Goal: Task Accomplishment & Management: Complete application form

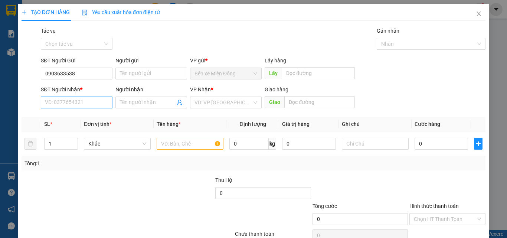
type input "0903633538"
click at [84, 106] on input "SĐT Người Nhận *" at bounding box center [77, 102] width 72 height 12
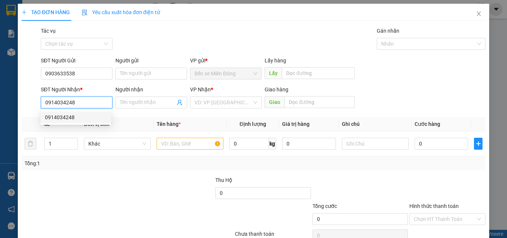
click at [82, 114] on div "0914034248" at bounding box center [76, 117] width 62 height 8
type input "0914034248"
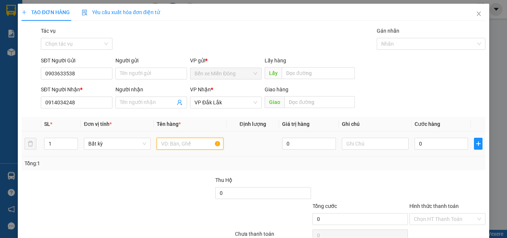
click at [182, 141] on input "text" at bounding box center [190, 144] width 67 height 12
type input "1"
type input "2 THÙNG + 1 KIỆN"
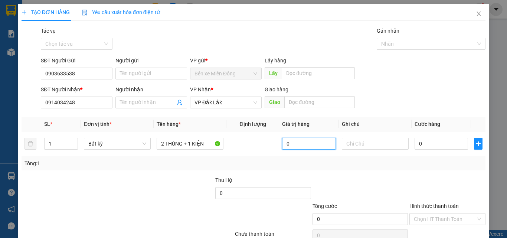
drag, startPoint x: 310, startPoint y: 131, endPoint x: 306, endPoint y: 164, distance: 33.6
drag, startPoint x: 306, startPoint y: 164, endPoint x: 441, endPoint y: 141, distance: 137.8
click at [444, 138] on div "0" at bounding box center [440, 143] width 53 height 15
click at [441, 141] on input "0" at bounding box center [440, 144] width 53 height 12
type input "04"
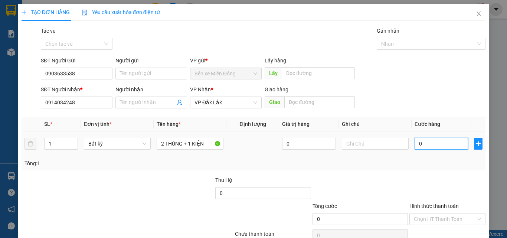
type input "4"
type input "045"
type input "45"
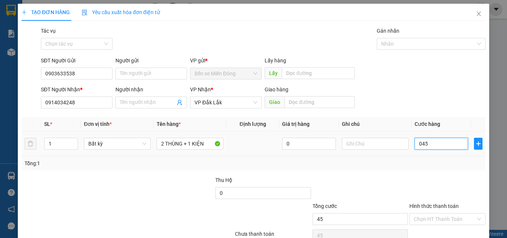
type input "0.450"
type input "450"
type input "450.000"
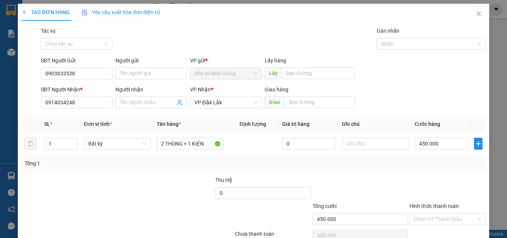
drag, startPoint x: 435, startPoint y: 174, endPoint x: 453, endPoint y: 219, distance: 48.8
click at [435, 174] on div "Transit Pickup Surcharge Ids Transit Deliver Surcharge Ids Transit Deliver Surc…" at bounding box center [254, 143] width 464 height 233
drag, startPoint x: 447, startPoint y: 221, endPoint x: 443, endPoint y: 190, distance: 31.3
click at [447, 216] on input "Hình thức thanh toán" at bounding box center [445, 218] width 62 height 11
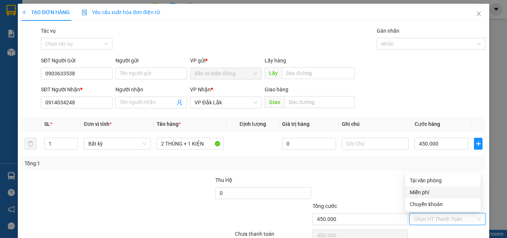
click at [441, 179] on div "Tại văn phòng" at bounding box center [443, 180] width 66 height 8
type input "0"
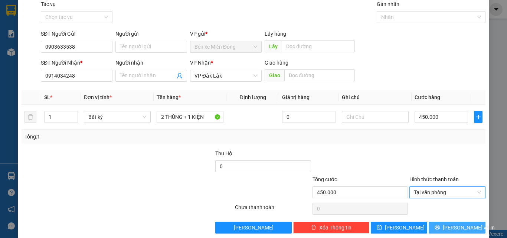
scroll to position [37, 0]
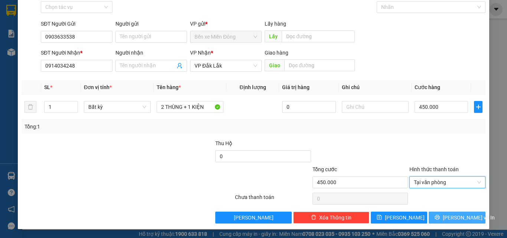
click at [475, 214] on button "[PERSON_NAME] và In" at bounding box center [457, 217] width 57 height 12
click at [474, 214] on button "[PERSON_NAME] và In" at bounding box center [457, 217] width 57 height 12
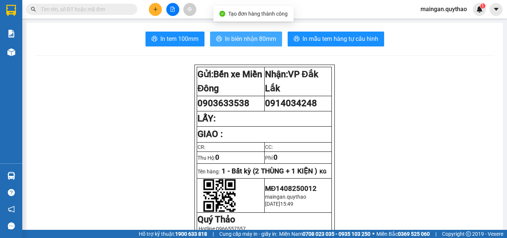
click at [219, 39] on icon "printer" at bounding box center [219, 39] width 6 height 6
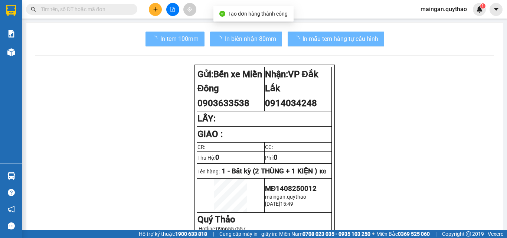
drag, startPoint x: 391, startPoint y: 213, endPoint x: 259, endPoint y: 169, distance: 139.1
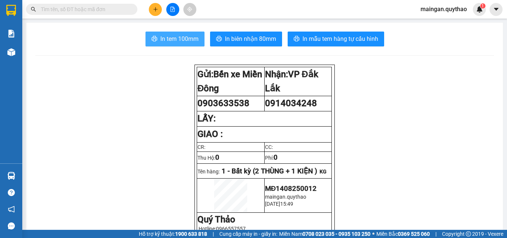
click at [172, 42] on span "In tem 100mm" at bounding box center [179, 38] width 38 height 9
click at [151, 11] on button at bounding box center [155, 9] width 13 height 13
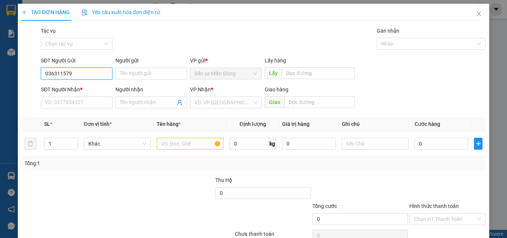
type input "0363115791"
drag, startPoint x: 95, startPoint y: 73, endPoint x: 0, endPoint y: 75, distance: 94.6
click at [0, 76] on div "TẠO ĐƠN HÀNG Yêu cầu xuất hóa đơn điện tử Transit Pickup Surcharge Ids Transit …" at bounding box center [253, 119] width 507 height 238
paste input "search"
drag, startPoint x: 62, startPoint y: 68, endPoint x: 0, endPoint y: 66, distance: 62.0
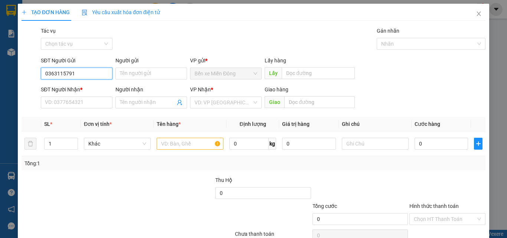
click at [0, 62] on div "TẠO ĐƠN HÀNG Yêu cầu xuất hóa đơn điện tử Transit Pickup Surcharge Ids Transit …" at bounding box center [253, 119] width 507 height 238
type input "0939484886"
click at [74, 95] on div "SĐT Người Nhận *" at bounding box center [77, 90] width 72 height 11
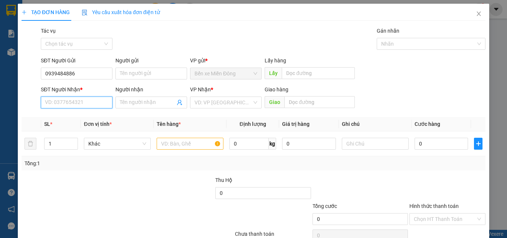
click at [74, 99] on input "SĐT Người Nhận *" at bounding box center [77, 102] width 72 height 12
paste input "0363115791"
click at [236, 108] on div "VD: VP [GEOGRAPHIC_DATA]" at bounding box center [226, 102] width 72 height 12
type input "0363115791"
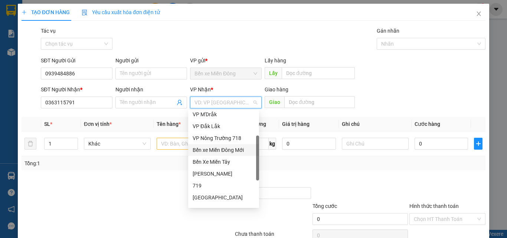
scroll to position [111, 0]
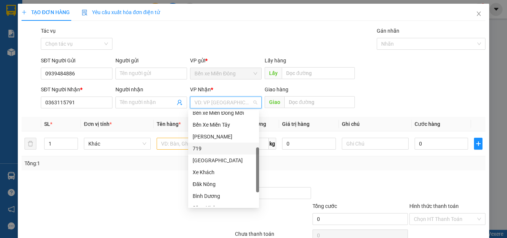
drag, startPoint x: 197, startPoint y: 148, endPoint x: 183, endPoint y: 148, distance: 14.1
click at [198, 148] on div "719" at bounding box center [224, 148] width 62 height 8
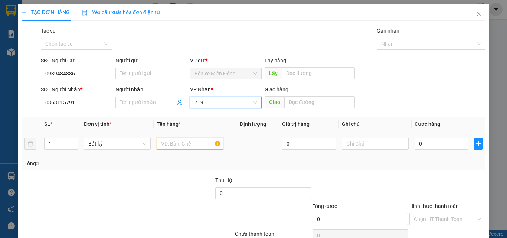
click at [183, 148] on input "text" at bounding box center [190, 144] width 67 height 12
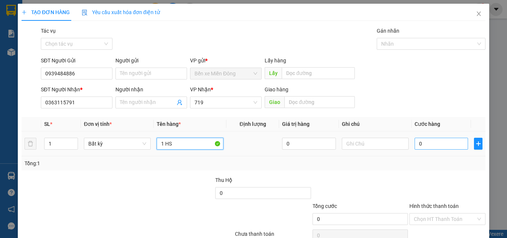
type input "1 HS"
click at [447, 145] on input "0" at bounding box center [440, 144] width 53 height 12
type input "05"
type input "5"
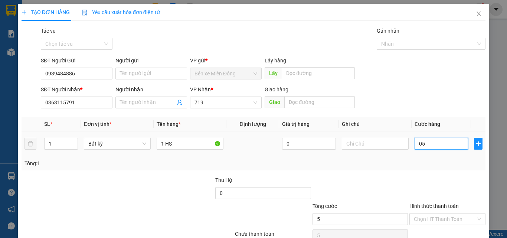
type input "050"
type input "50"
type input "50.000"
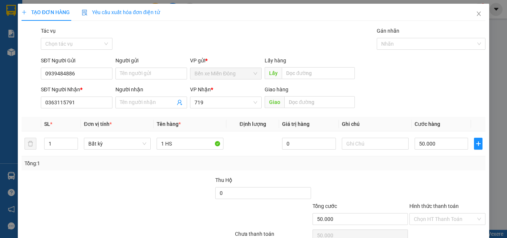
click at [436, 162] on div "Tổng: 1" at bounding box center [253, 163] width 458 height 8
click at [429, 204] on div "Hình thức thanh toán" at bounding box center [447, 207] width 76 height 11
click at [432, 219] on input "Hình thức thanh toán" at bounding box center [445, 218] width 62 height 11
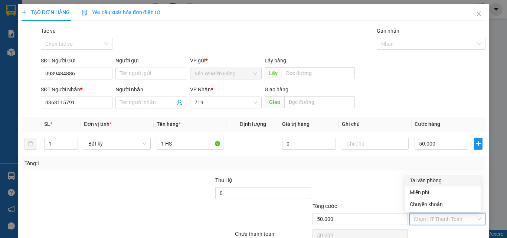
drag, startPoint x: 432, startPoint y: 175, endPoint x: 437, endPoint y: 186, distance: 12.5
click at [432, 176] on div "Tại văn phòng" at bounding box center [442, 180] width 75 height 12
type input "0"
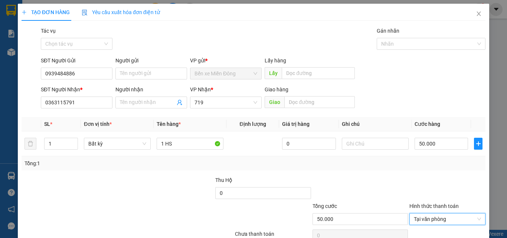
scroll to position [37, 0]
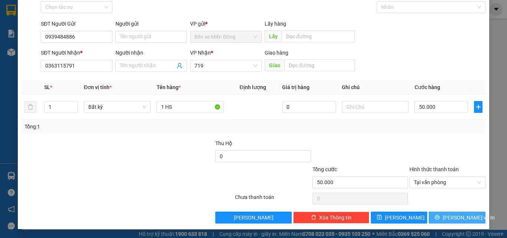
click at [447, 217] on span "[PERSON_NAME] và In" at bounding box center [469, 217] width 52 height 8
click at [447, 216] on span "[PERSON_NAME] và In" at bounding box center [469, 217] width 52 height 8
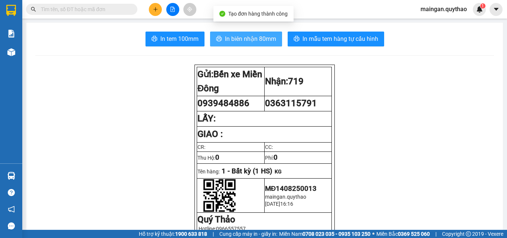
click at [261, 33] on button "In biên nhận 80mm" at bounding box center [246, 39] width 72 height 15
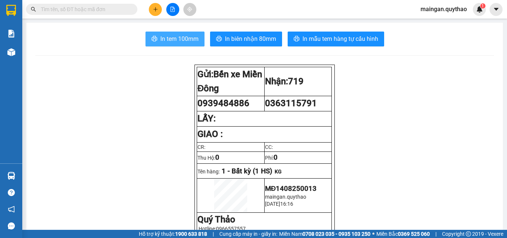
click at [178, 36] on span "In tem 100mm" at bounding box center [179, 38] width 38 height 9
click at [155, 7] on icon "plus" at bounding box center [155, 9] width 5 height 5
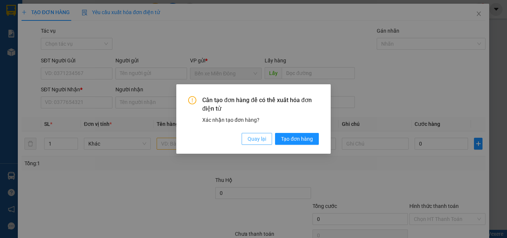
drag, startPoint x: 250, startPoint y: 141, endPoint x: 128, endPoint y: 98, distance: 129.3
click at [250, 141] on span "Quay lại" at bounding box center [256, 139] width 19 height 8
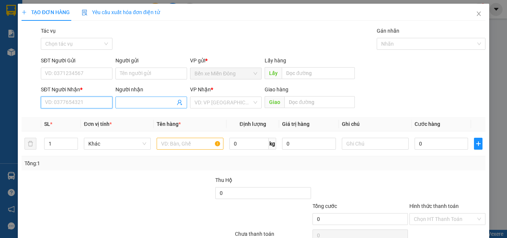
click at [124, 105] on div "SĐT Người Nhận * VD: 0377654321 Người nhận Tên người nhận VP Nhận * VD: VP Sài …" at bounding box center [262, 98] width 447 height 26
drag, startPoint x: 130, startPoint y: 106, endPoint x: 130, endPoint y: 110, distance: 4.5
click at [130, 106] on input "Người nhận" at bounding box center [147, 102] width 55 height 8
type input "THẦM THƯƠNG"
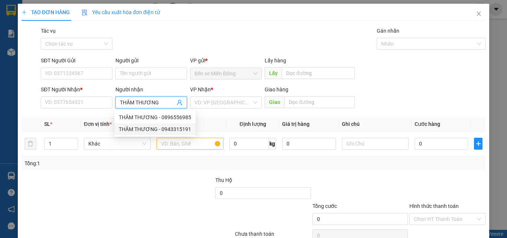
drag, startPoint x: 172, startPoint y: 134, endPoint x: 195, endPoint y: 116, distance: 29.1
click at [172, 133] on div "THẦM THƯƠNG - 0943315191" at bounding box center [154, 129] width 81 height 12
type input "0943315191"
type input "THẦM THƯƠNG"
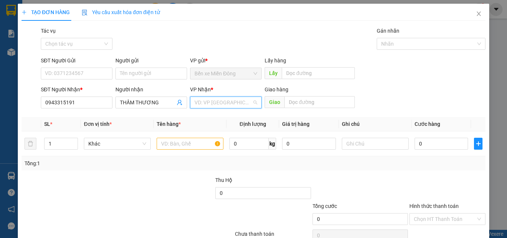
click at [212, 108] on div "VP Nhận * VD: VP [GEOGRAPHIC_DATA]" at bounding box center [226, 98] width 72 height 26
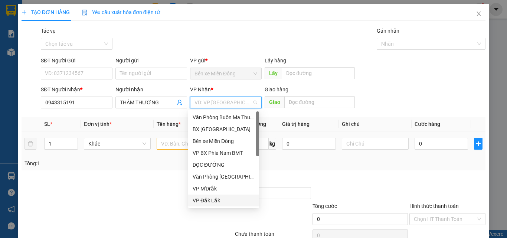
drag, startPoint x: 206, startPoint y: 199, endPoint x: 185, endPoint y: 155, distance: 48.1
click at [207, 198] on div "VP Đắk Lắk" at bounding box center [224, 200] width 62 height 8
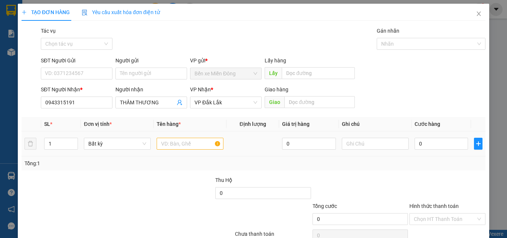
click at [184, 150] on td at bounding box center [190, 143] width 73 height 25
click at [184, 150] on div at bounding box center [190, 143] width 67 height 15
click at [186, 146] on input "text" at bounding box center [190, 144] width 67 height 12
type input "2 THÙNG"
drag, startPoint x: 430, startPoint y: 143, endPoint x: 422, endPoint y: 145, distance: 8.4
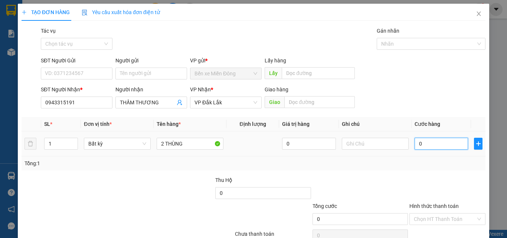
click at [430, 143] on input "0" at bounding box center [440, 144] width 53 height 12
type input "080"
type input "80"
type input "80.000"
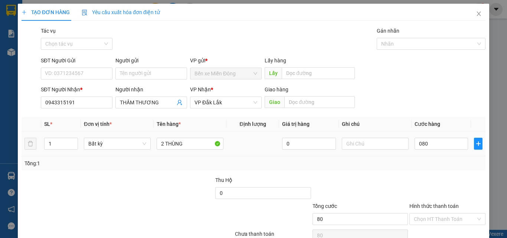
type input "80.000"
click at [427, 173] on div "Transit Pickup Surcharge Ids Transit Deliver Surcharge Ids Transit Deliver Surc…" at bounding box center [254, 143] width 464 height 233
drag, startPoint x: 435, startPoint y: 216, endPoint x: 433, endPoint y: 179, distance: 36.4
click at [435, 213] on input "Hình thức thanh toán" at bounding box center [445, 218] width 62 height 11
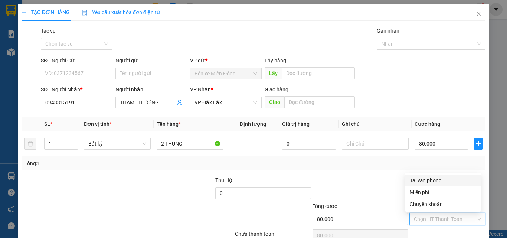
drag, startPoint x: 433, startPoint y: 181, endPoint x: 444, endPoint y: 189, distance: 13.6
click at [434, 181] on div "Tại văn phòng" at bounding box center [443, 180] width 66 height 8
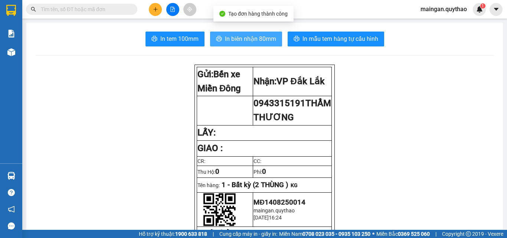
click at [250, 34] on span "In biên nhận 80mm" at bounding box center [250, 38] width 51 height 9
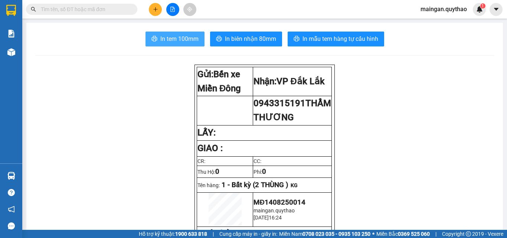
click at [172, 46] on button "In tem 100mm" at bounding box center [174, 39] width 59 height 15
click at [153, 12] on button at bounding box center [155, 9] width 13 height 13
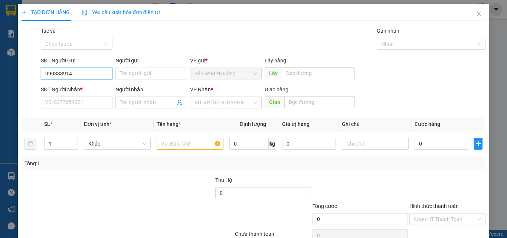
drag, startPoint x: 56, startPoint y: 75, endPoint x: 66, endPoint y: 77, distance: 10.9
click at [56, 75] on input "090333914" at bounding box center [77, 74] width 72 height 12
type input "0903333914"
click at [76, 109] on div "SĐT Người Nhận * VD: 0377654321" at bounding box center [77, 98] width 72 height 26
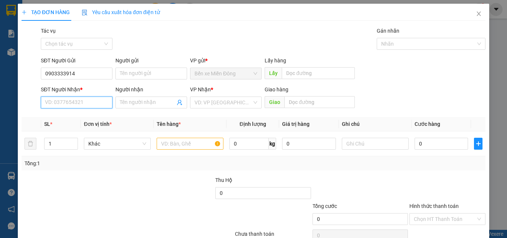
click at [77, 102] on input "SĐT Người Nhận *" at bounding box center [77, 102] width 72 height 12
click at [174, 144] on input "text" at bounding box center [190, 144] width 67 height 12
type input "2 TÚM"
click at [95, 103] on input "SĐT Người Nhận *" at bounding box center [77, 102] width 72 height 12
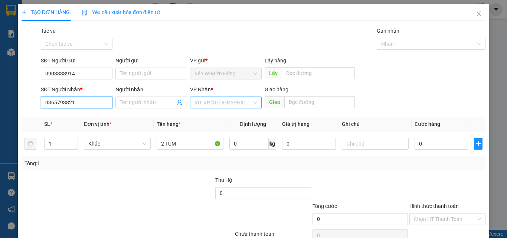
type input "0365793821"
click at [246, 104] on input "search" at bounding box center [223, 102] width 58 height 11
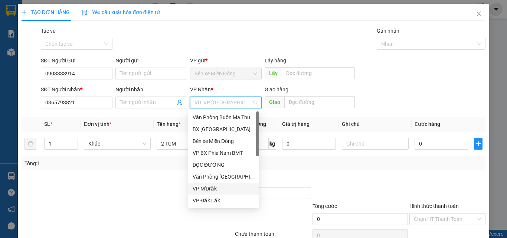
drag, startPoint x: 216, startPoint y: 197, endPoint x: 215, endPoint y: 191, distance: 6.0
click at [217, 197] on div "VP Đắk Lắk" at bounding box center [224, 200] width 62 height 8
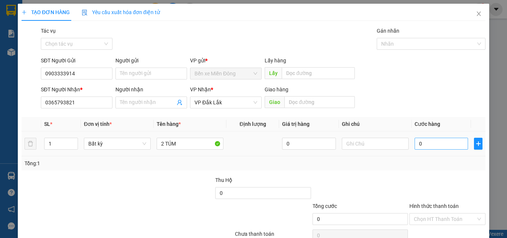
click at [432, 149] on div "0" at bounding box center [440, 143] width 53 height 15
click at [432, 148] on input "0" at bounding box center [440, 144] width 53 height 12
type input "01"
type input "1"
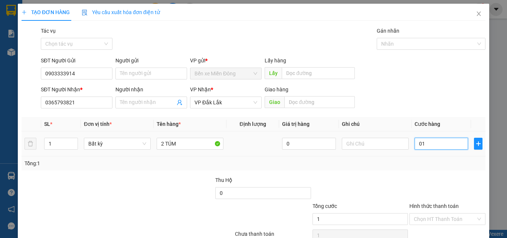
type input "010"
type input "10"
type input "0.100"
type input "100"
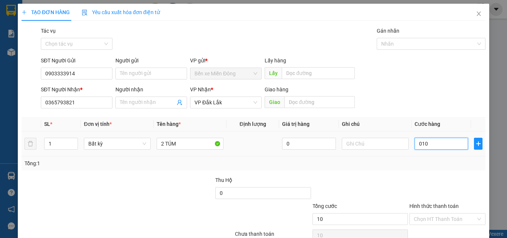
type input "100"
type input "100.000"
drag, startPoint x: 411, startPoint y: 175, endPoint x: 454, endPoint y: 222, distance: 63.8
click at [412, 175] on div "Transit Pickup Surcharge Ids Transit Deliver Surcharge Ids Transit Deliver Surc…" at bounding box center [254, 143] width 464 height 233
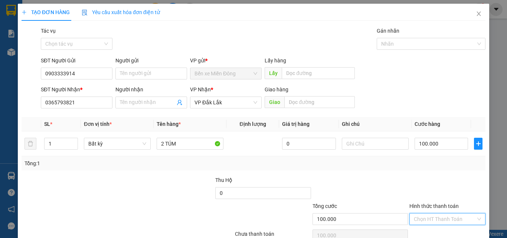
drag, startPoint x: 447, startPoint y: 215, endPoint x: 443, endPoint y: 213, distance: 4.5
click at [444, 214] on input "Hình thức thanh toán" at bounding box center [445, 218] width 62 height 11
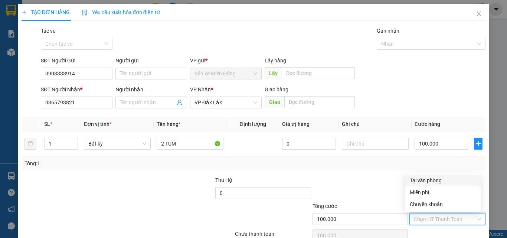
click at [434, 180] on div "Tại văn phòng" at bounding box center [443, 180] width 66 height 8
type input "0"
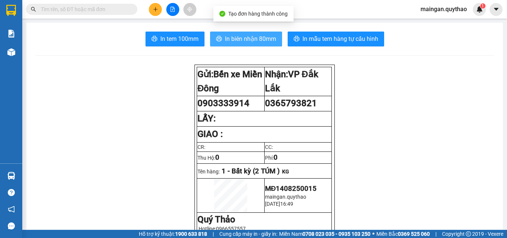
click at [255, 34] on span "In biên nhận 80mm" at bounding box center [250, 38] width 51 height 9
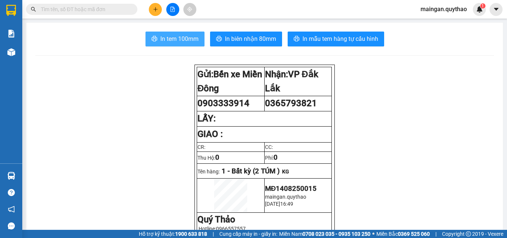
click at [176, 41] on span "In tem 100mm" at bounding box center [179, 38] width 38 height 9
drag, startPoint x: 188, startPoint y: 33, endPoint x: 192, endPoint y: 33, distance: 3.8
click at [188, 33] on button "In tem 100mm" at bounding box center [174, 39] width 59 height 15
click at [154, 9] on icon "plus" at bounding box center [155, 9] width 4 height 0
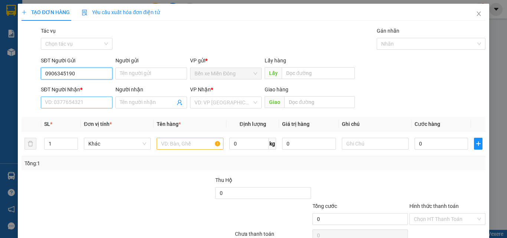
type input "0906345190"
click at [83, 101] on input "SĐT Người Nhận *" at bounding box center [77, 102] width 72 height 12
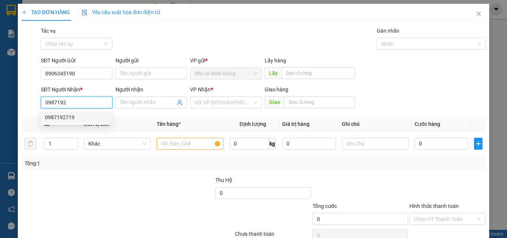
click at [89, 117] on div "0987192719" at bounding box center [76, 117] width 62 height 8
type input "0987192719"
type input "KM59"
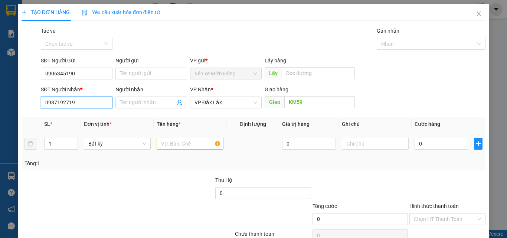
type input "0987192719"
click at [163, 140] on input "text" at bounding box center [190, 144] width 67 height 12
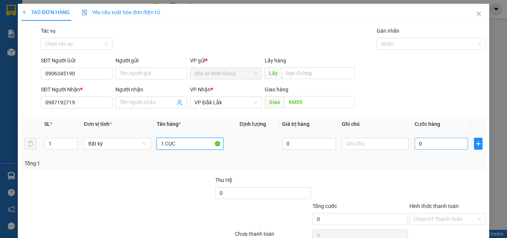
type input "1 CỤC"
click at [421, 144] on input "0" at bounding box center [440, 144] width 53 height 12
type input "04"
type input "4"
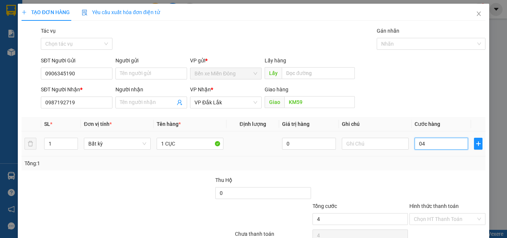
type input "040"
type input "40"
drag, startPoint x: 430, startPoint y: 166, endPoint x: 452, endPoint y: 227, distance: 64.4
click at [430, 167] on div "Tổng: 1" at bounding box center [253, 163] width 458 height 8
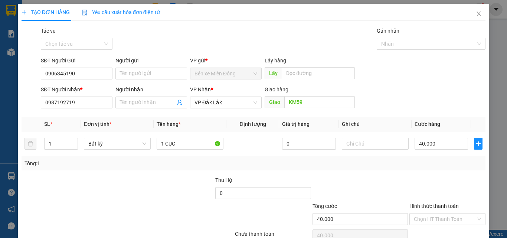
drag, startPoint x: 447, startPoint y: 217, endPoint x: 447, endPoint y: 212, distance: 4.5
click at [447, 217] on input "Hình thức thanh toán" at bounding box center [445, 218] width 62 height 11
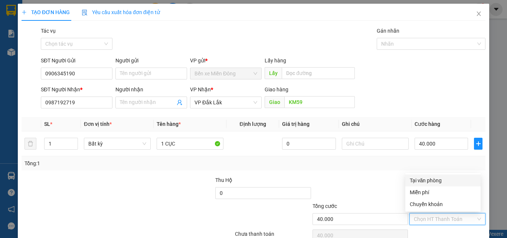
drag, startPoint x: 451, startPoint y: 183, endPoint x: 450, endPoint y: 188, distance: 6.0
click at [451, 183] on div "Tại văn phòng" at bounding box center [443, 180] width 66 height 8
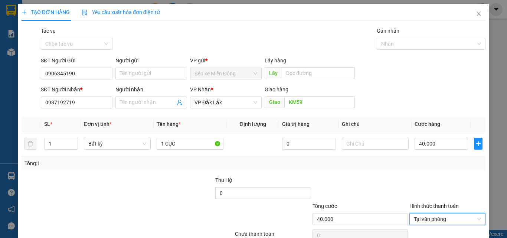
drag, startPoint x: 446, startPoint y: 218, endPoint x: 320, endPoint y: 146, distance: 145.4
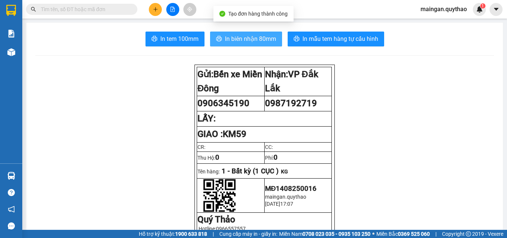
click at [260, 41] on span "In biên nhận 80mm" at bounding box center [250, 38] width 51 height 9
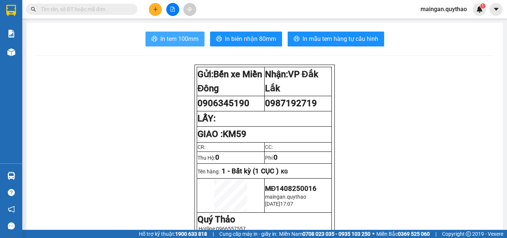
click at [169, 32] on button "In tem 100mm" at bounding box center [174, 39] width 59 height 15
